Goal: Task Accomplishment & Management: Use online tool/utility

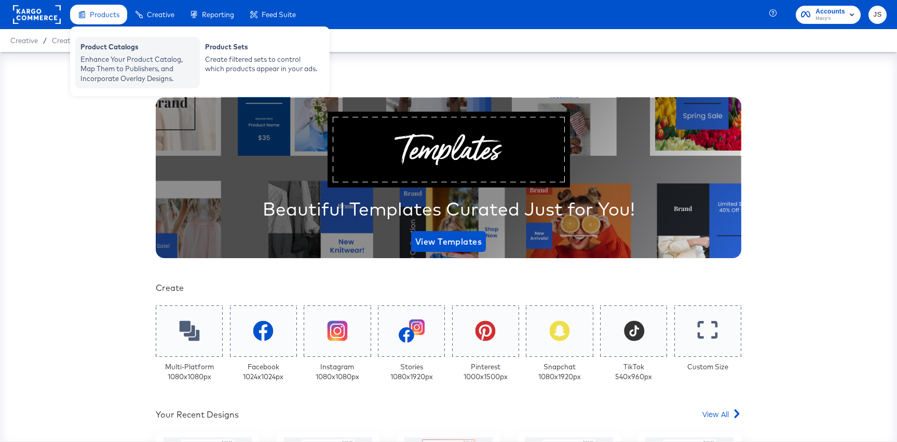
click at [115, 47] on div "Product Catalogs" at bounding box center [137, 48] width 114 height 12
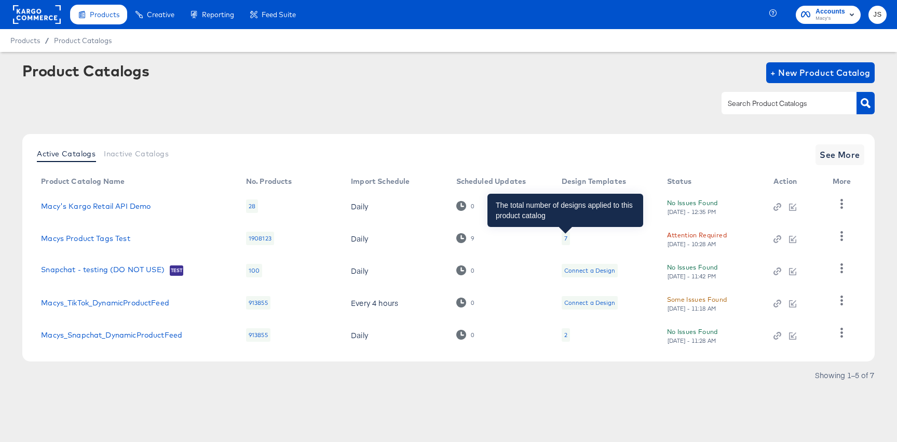
click at [564, 241] on div "7" at bounding box center [565, 238] width 3 height 8
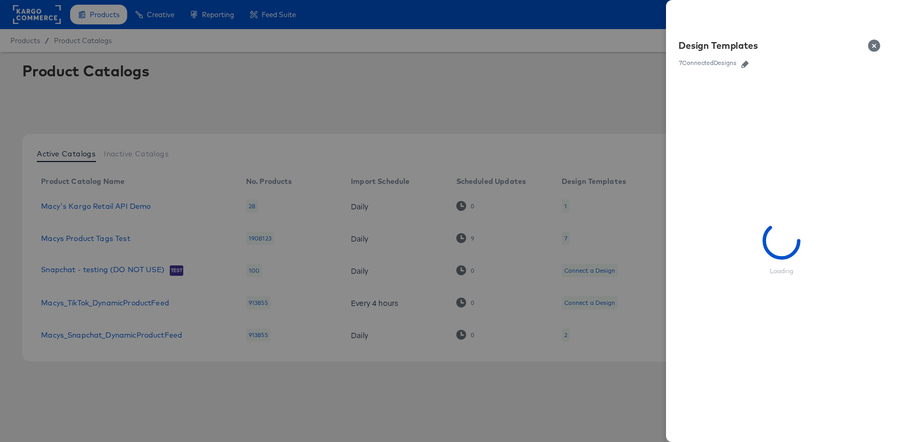
click at [748, 63] on icon "button" at bounding box center [744, 64] width 7 height 7
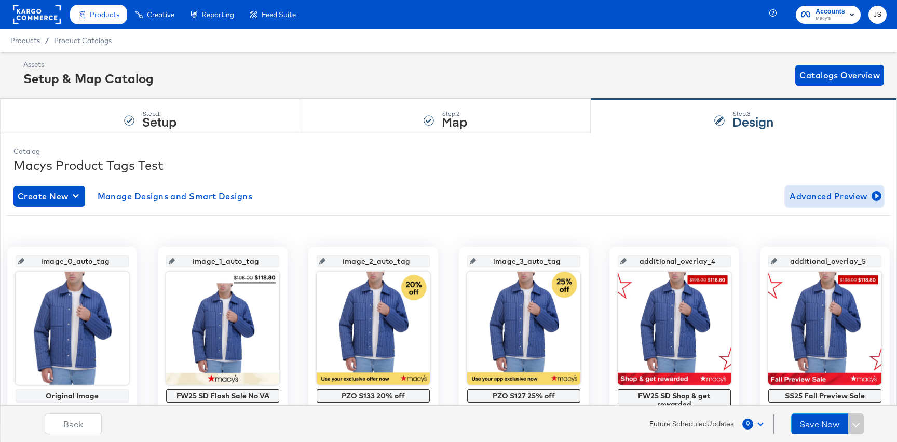
click at [878, 191] on icon "button" at bounding box center [876, 196] width 10 height 10
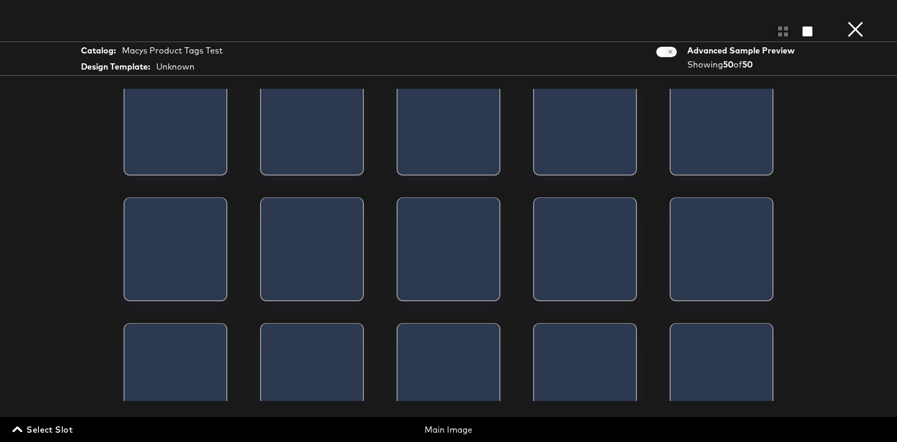
scroll to position [799, 0]
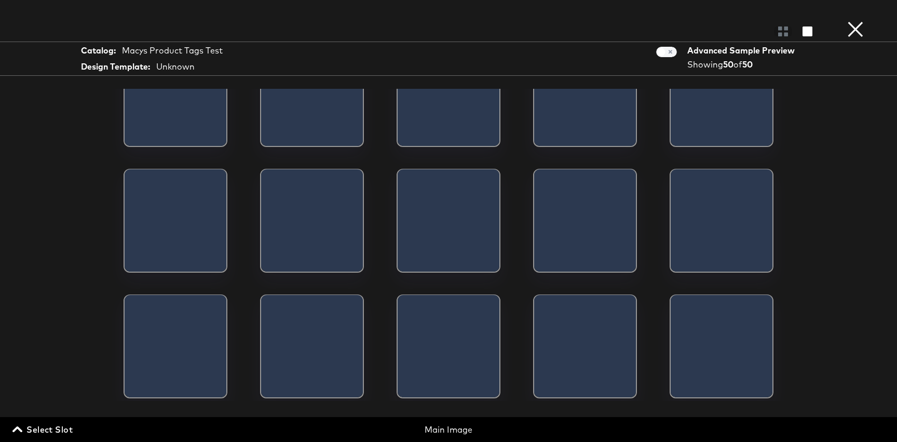
click at [856, 21] on button "×" at bounding box center [855, 10] width 21 height 21
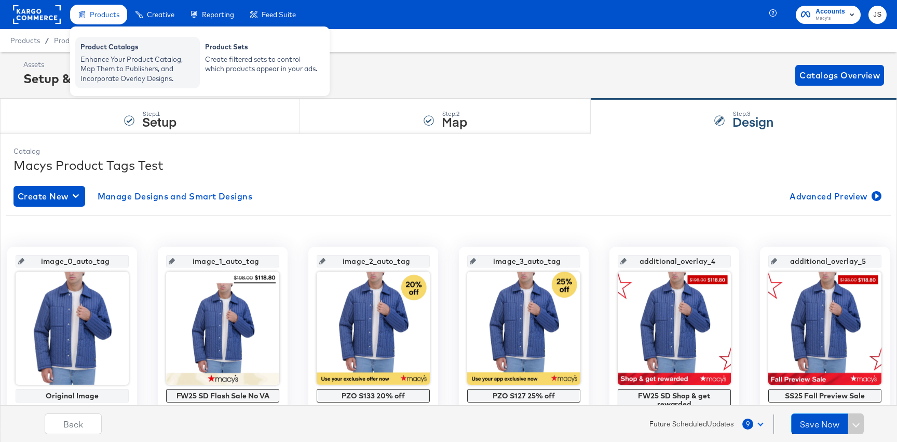
click at [114, 40] on div "Product Catalogs Enhance Your Product Catalog, Map Them to Publishers, and Inco…" at bounding box center [137, 62] width 125 height 51
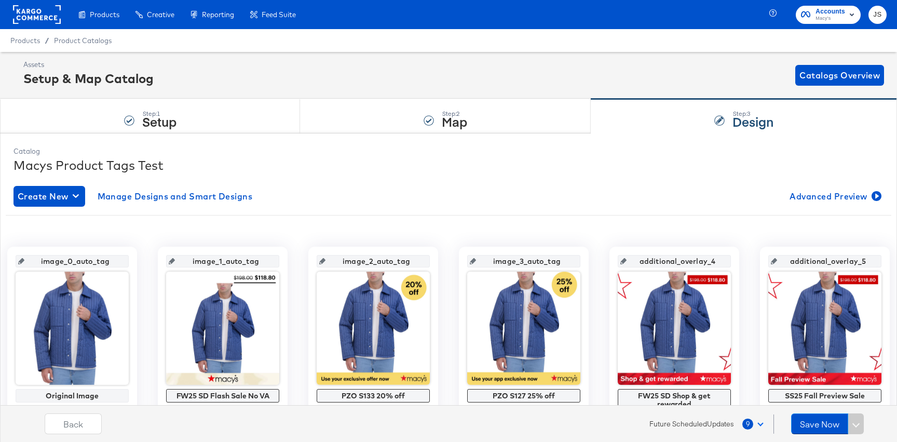
click at [848, 14] on rect "button" at bounding box center [852, 14] width 12 height 12
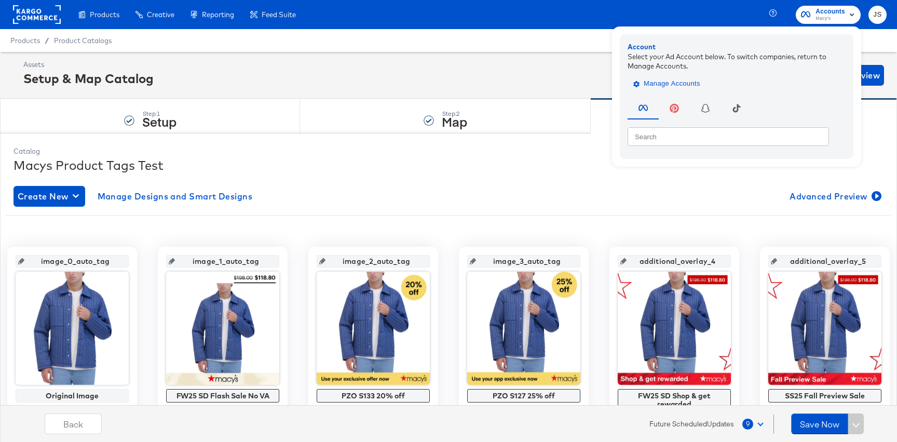
click at [688, 76] on button "Manage Accounts" at bounding box center [668, 84] width 80 height 16
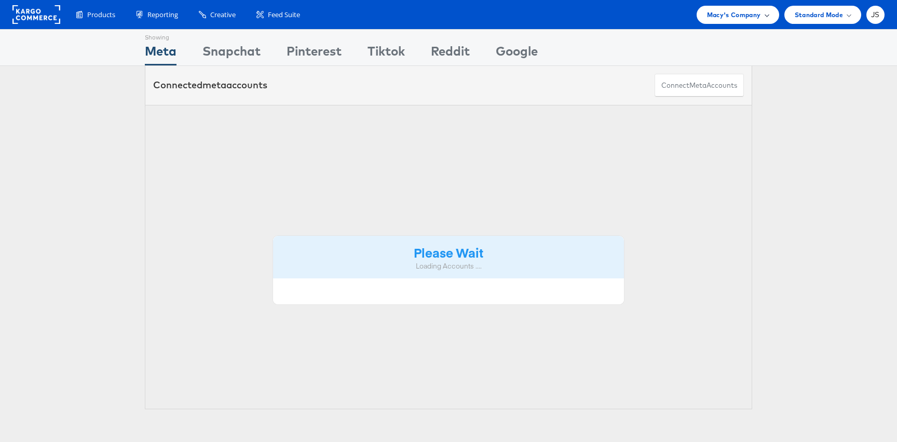
click at [716, 15] on span "Macy's Company" at bounding box center [734, 14] width 54 height 11
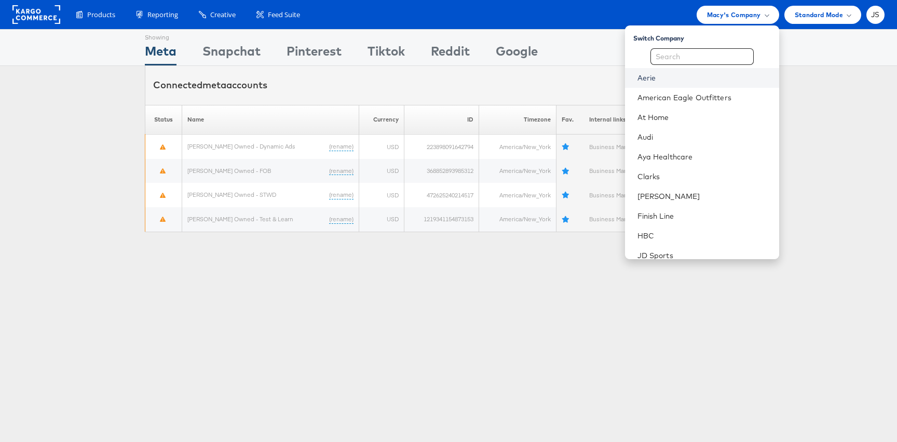
click at [671, 77] on link "Aerie" at bounding box center [703, 78] width 133 height 10
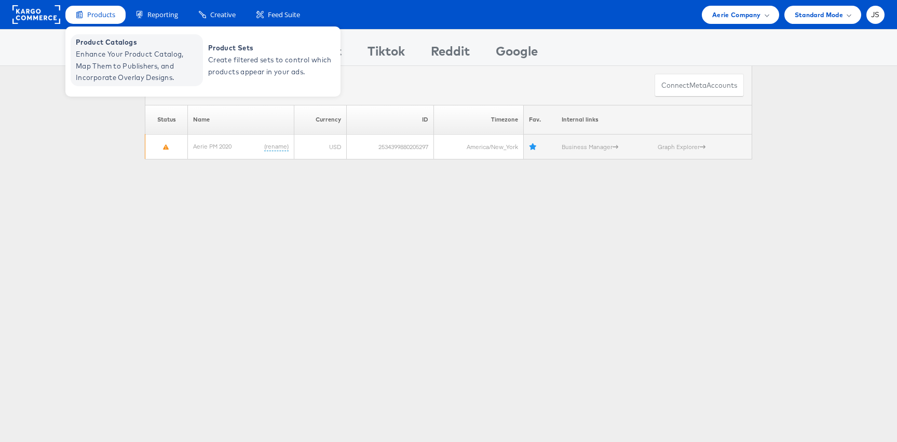
click at [101, 47] on span "Product Catalogs" at bounding box center [138, 42] width 125 height 12
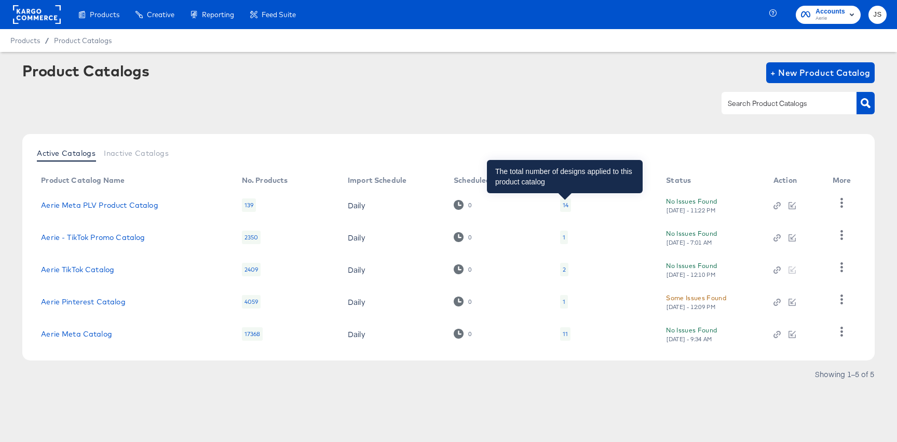
click at [564, 204] on div "14" at bounding box center [566, 205] width 6 height 8
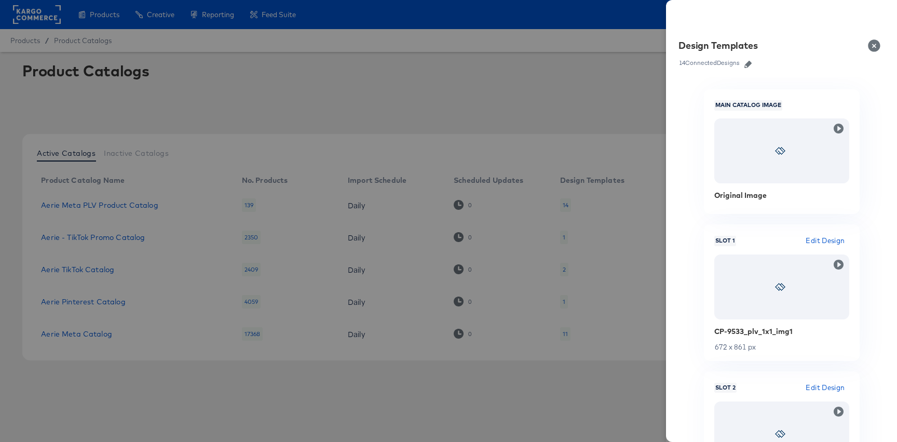
click at [745, 66] on icon "button" at bounding box center [747, 64] width 7 height 7
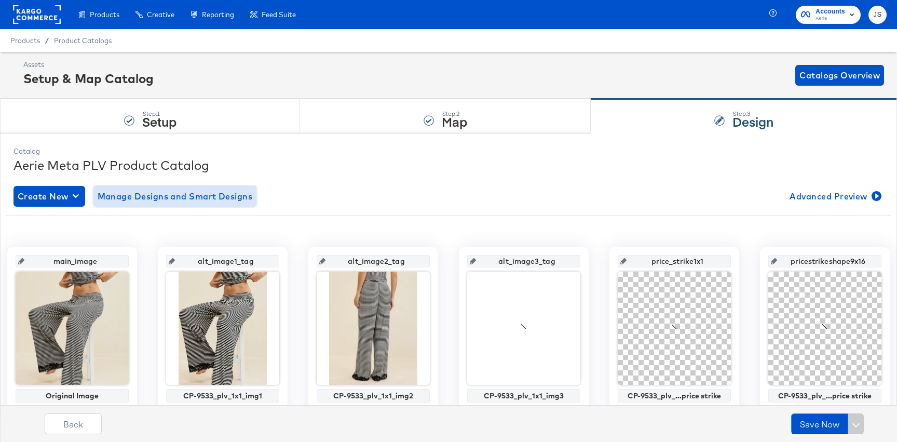
click at [168, 199] on span "Manage Designs and Smart Designs" at bounding box center [175, 196] width 155 height 15
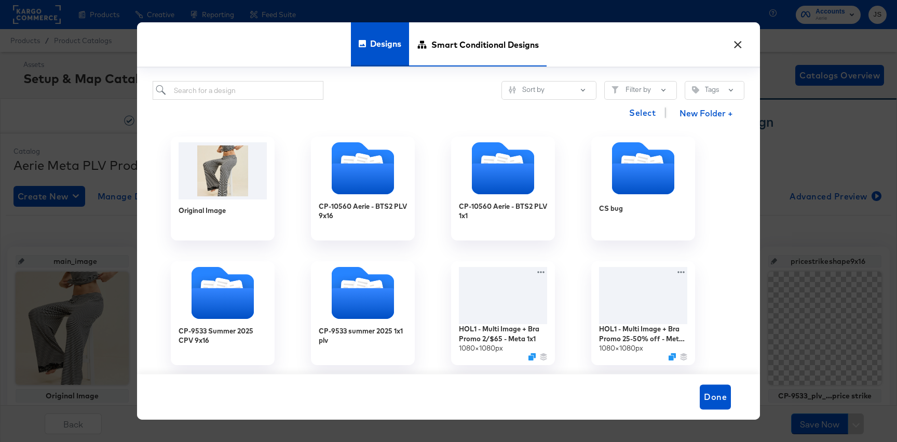
click at [464, 42] on span "Smart Conditional Designs" at bounding box center [484, 44] width 107 height 46
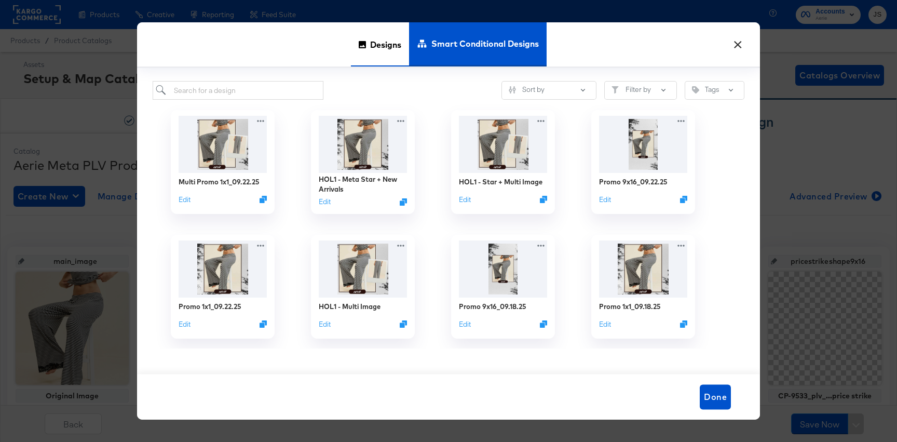
click at [395, 37] on span "Designs" at bounding box center [385, 44] width 31 height 46
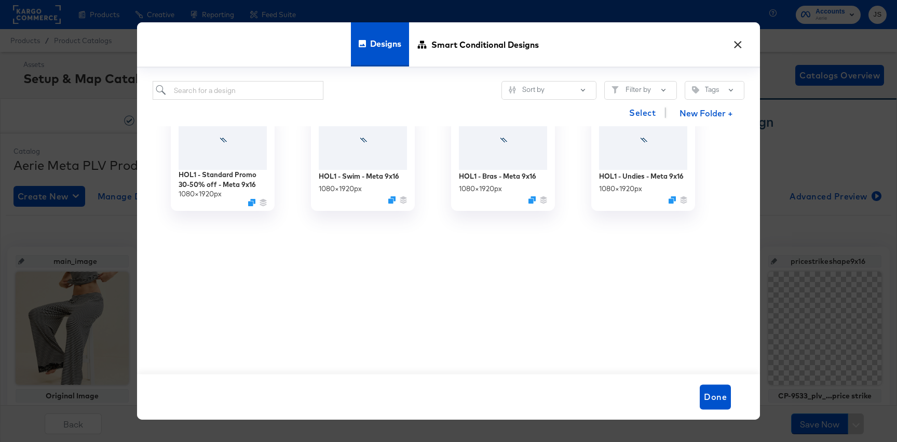
scroll to position [623, 0]
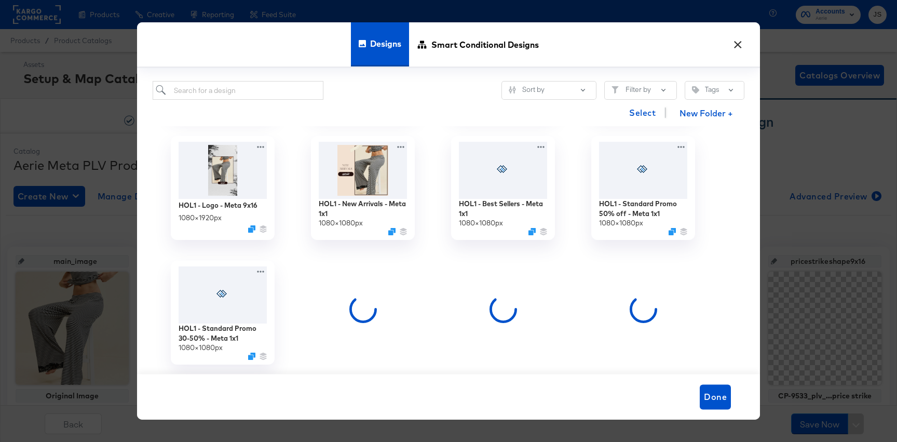
click at [741, 45] on button "×" at bounding box center [737, 42] width 19 height 19
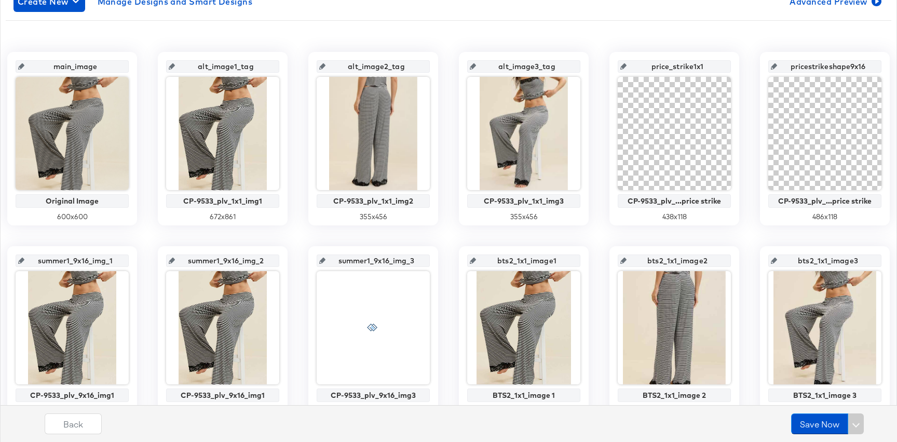
scroll to position [0, 0]
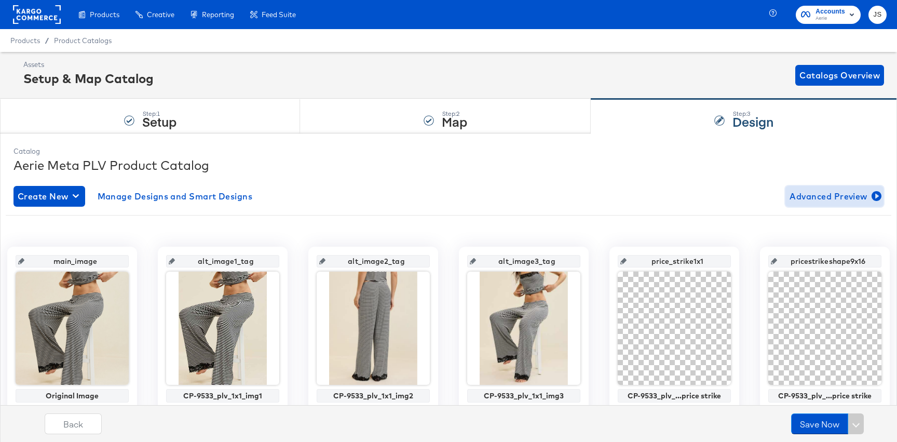
click at [873, 192] on icon "button" at bounding box center [876, 196] width 10 height 10
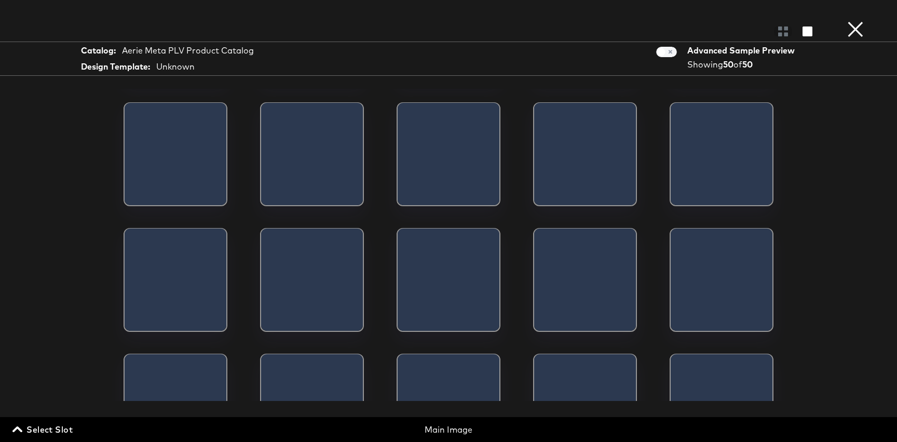
scroll to position [779, 0]
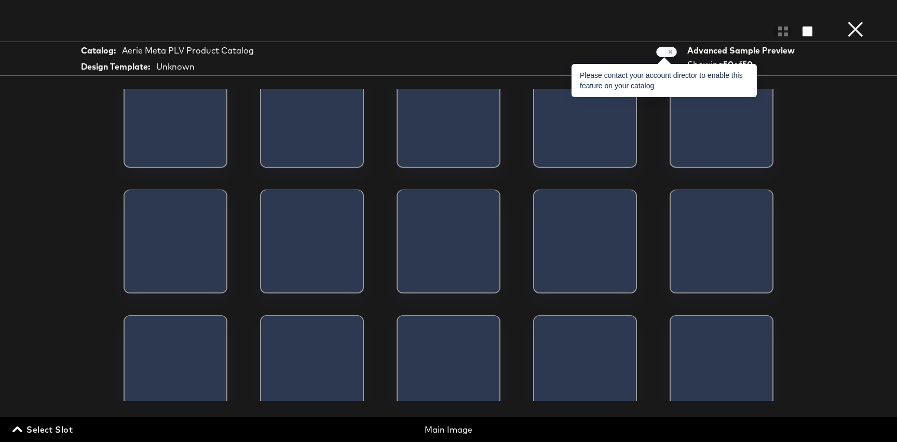
click at [662, 50] on span at bounding box center [666, 52] width 21 height 10
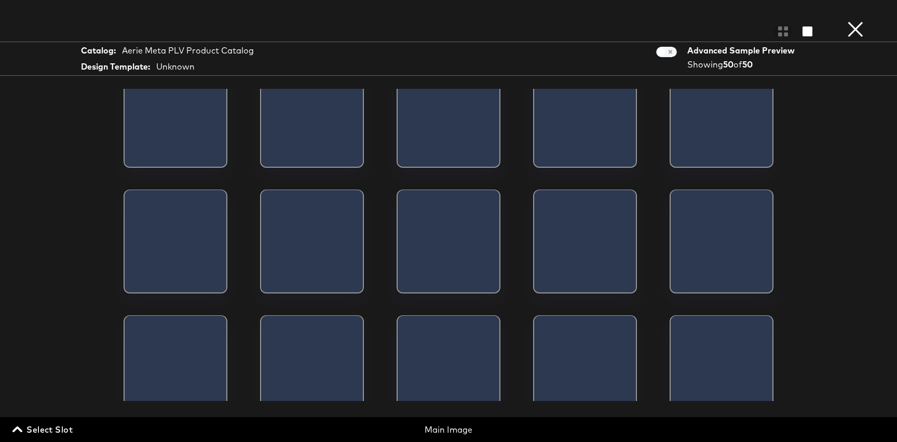
click at [852, 21] on button "×" at bounding box center [855, 10] width 21 height 21
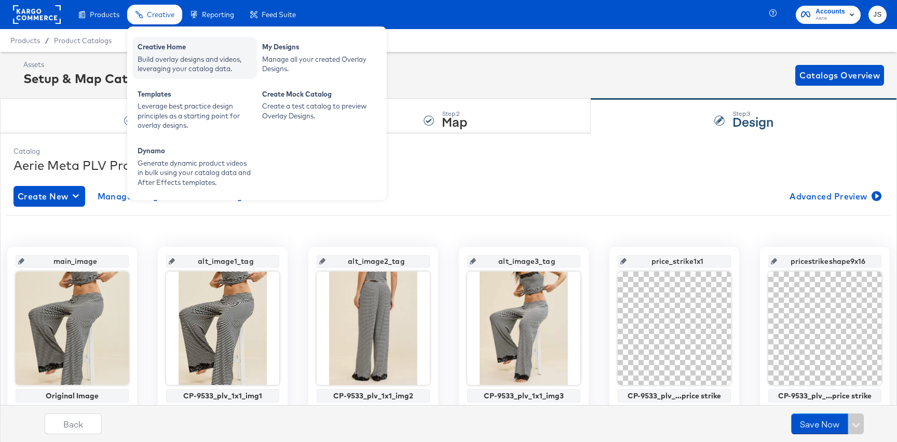
click at [157, 67] on div "Build overlay designs and videos, leveraging your catalog data." at bounding box center [195, 64] width 114 height 19
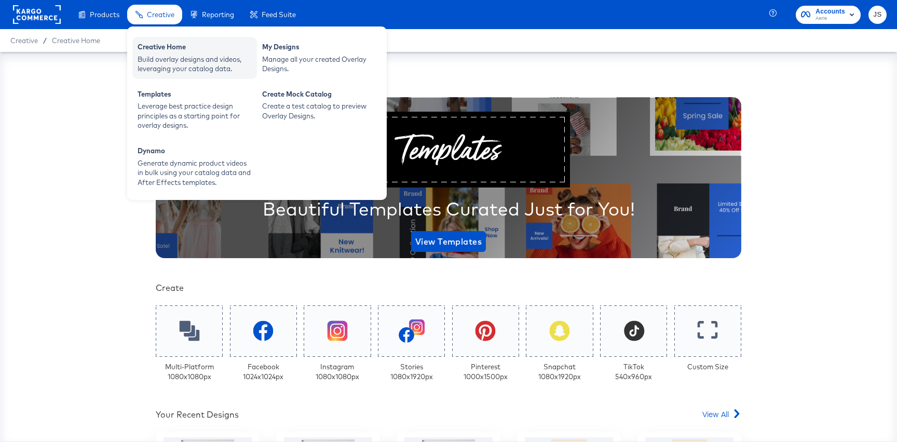
click at [160, 47] on div "Creative Home" at bounding box center [195, 48] width 114 height 12
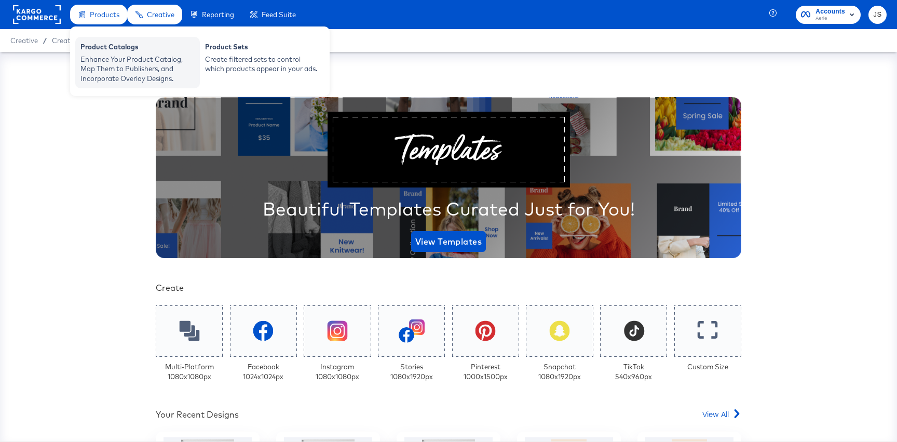
click at [111, 53] on div "Product Catalogs" at bounding box center [137, 48] width 114 height 12
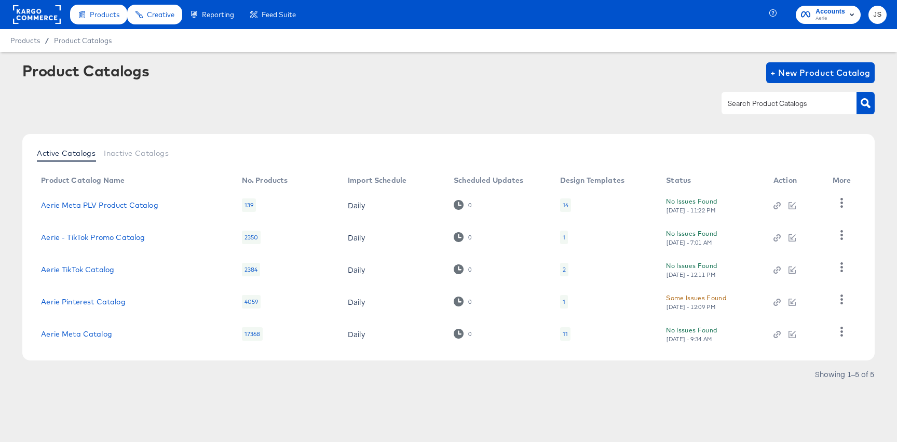
click at [563, 337] on div "11" at bounding box center [565, 334] width 5 height 8
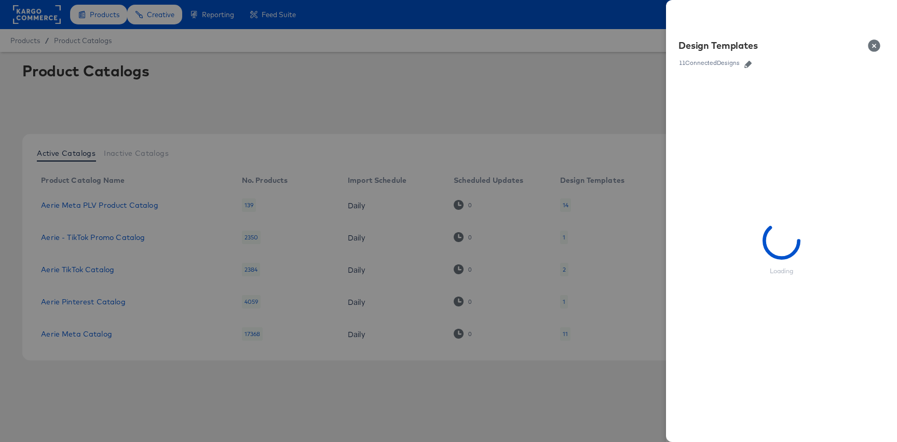
click at [748, 64] on icon "button" at bounding box center [747, 64] width 7 height 7
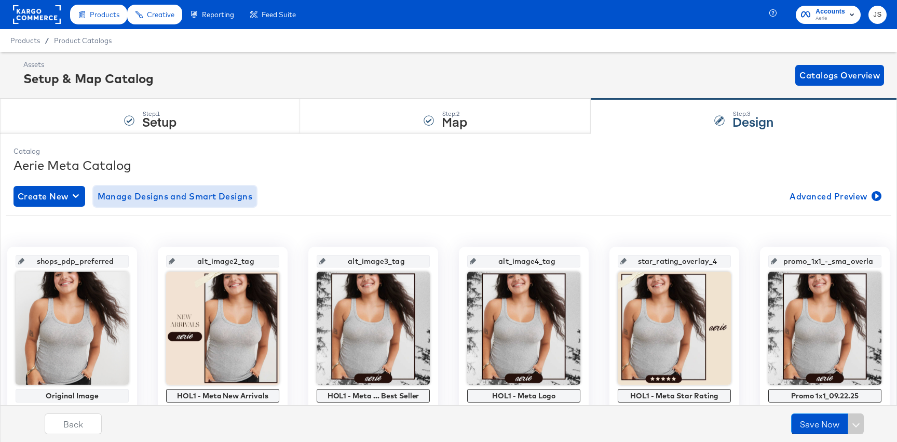
click at [233, 201] on span "Manage Designs and Smart Designs" at bounding box center [175, 196] width 155 height 15
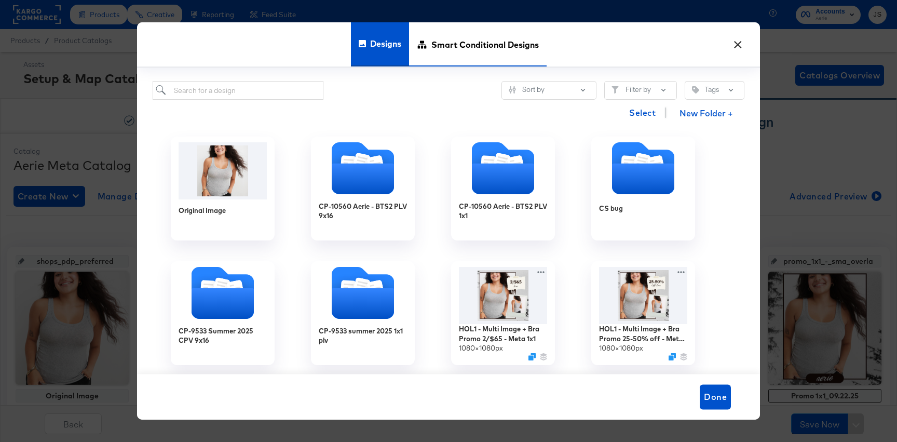
click at [461, 42] on span "Smart Conditional Designs" at bounding box center [484, 44] width 107 height 46
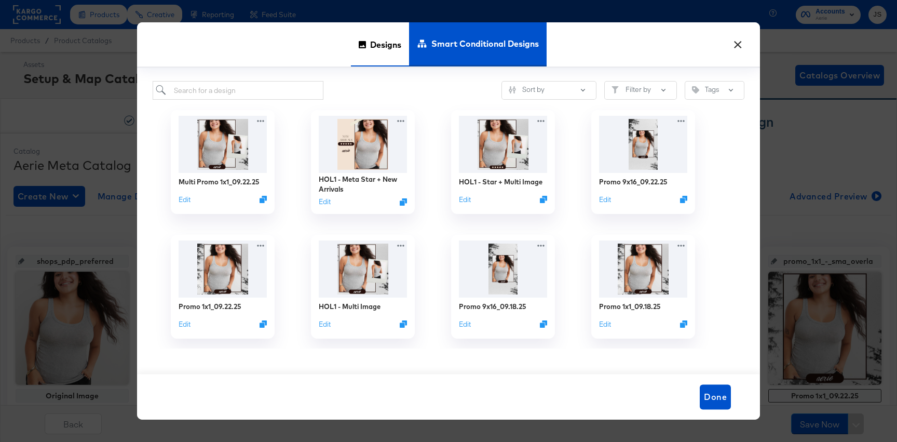
click at [390, 44] on span "Designs" at bounding box center [385, 44] width 31 height 46
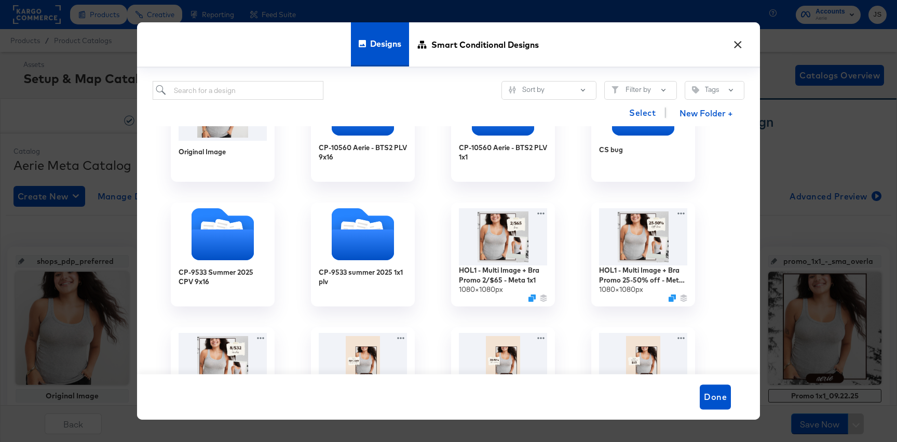
scroll to position [143, 0]
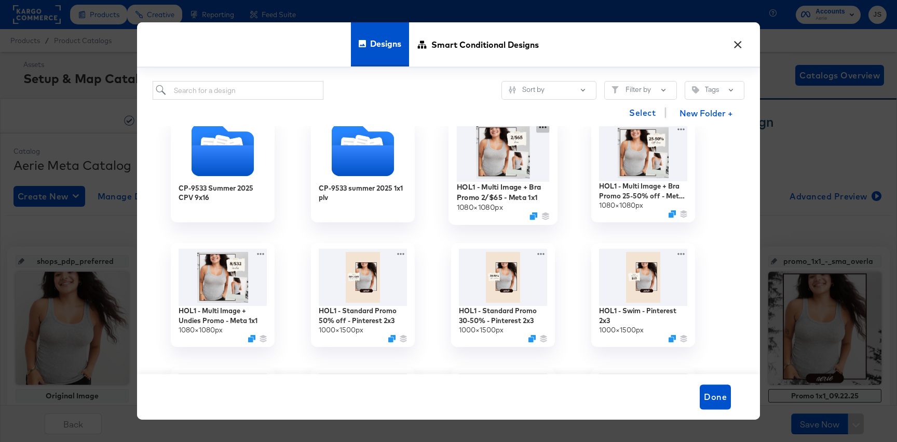
click at [542, 129] on icon at bounding box center [542, 126] width 13 height 11
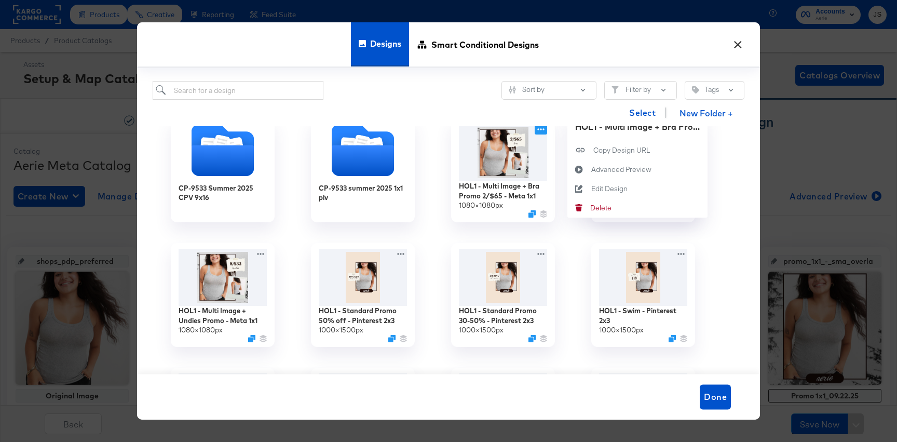
click at [572, 247] on div "HOL1 - Standard Promo 30-50% - Pinterest 2x3 1000 × 1500 px" at bounding box center [503, 295] width 140 height 125
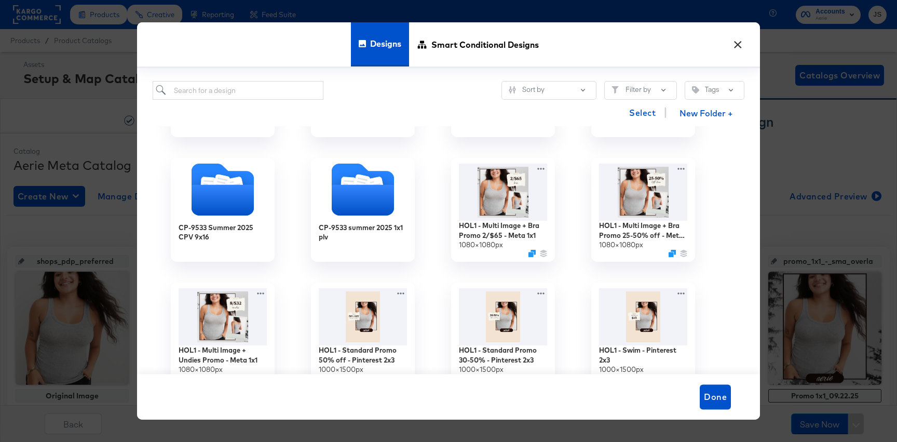
scroll to position [0, 0]
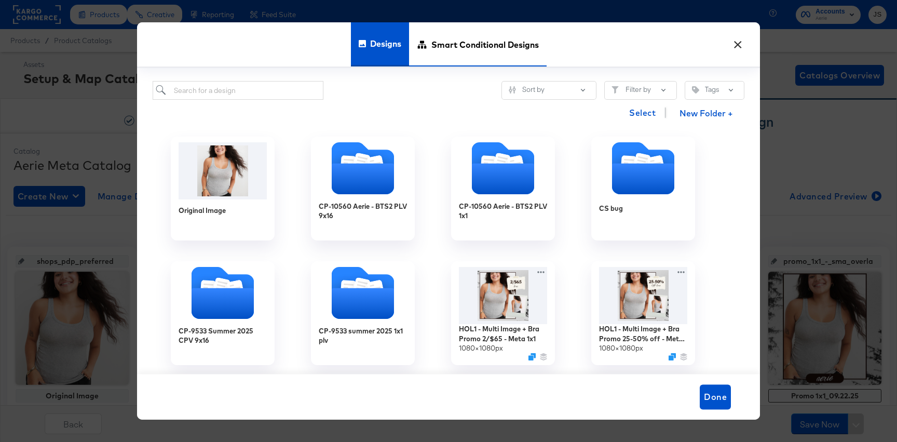
click at [450, 39] on span "Smart Conditional Designs" at bounding box center [484, 44] width 107 height 46
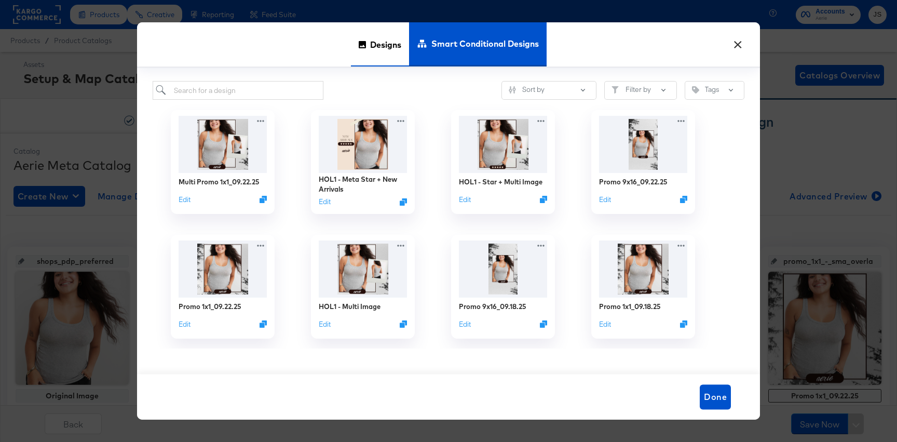
click at [379, 58] on span "Designs" at bounding box center [385, 44] width 31 height 46
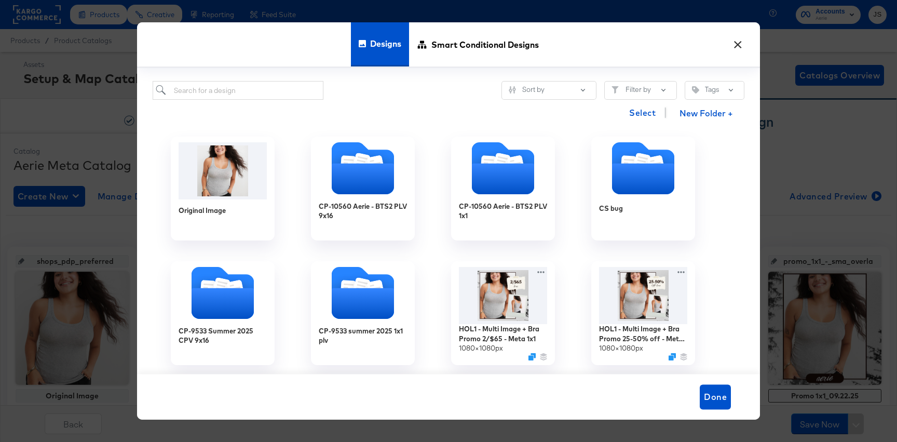
click at [733, 46] on button "×" at bounding box center [737, 42] width 19 height 19
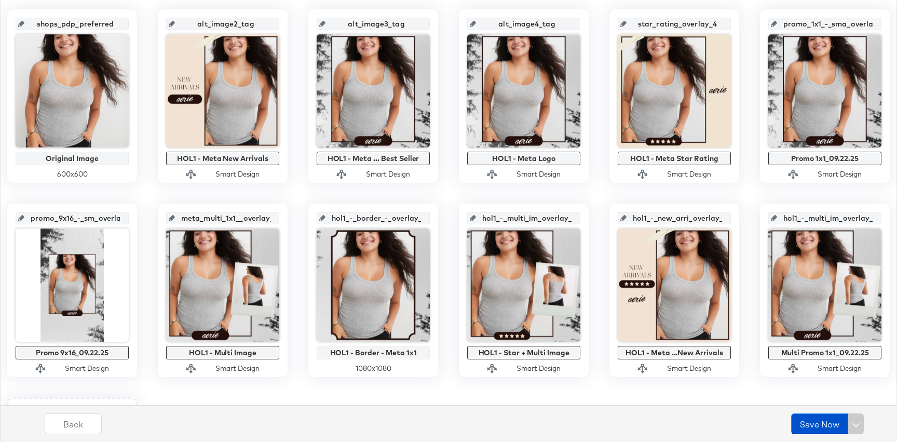
scroll to position [235, 0]
